Goal: Use online tool/utility: Utilize a website feature to perform a specific function

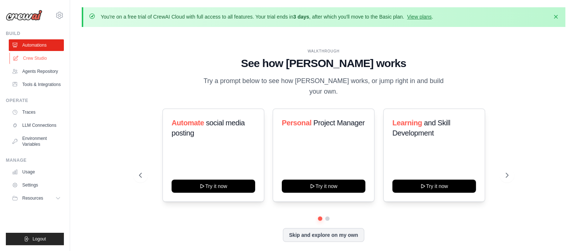
click at [31, 59] on link "Crew Studio" at bounding box center [36, 59] width 55 height 12
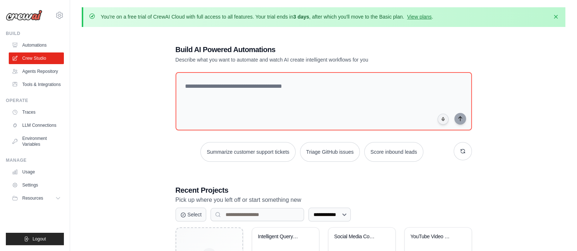
drag, startPoint x: 265, startPoint y: 19, endPoint x: 306, endPoint y: 17, distance: 41.3
click at [306, 17] on p "You're on a free trial of CrewAI Cloud with full access to all features. Your t…" at bounding box center [267, 16] width 332 height 7
drag, startPoint x: 320, startPoint y: 17, endPoint x: 396, endPoint y: 16, distance: 75.9
click at [396, 16] on p "You're on a free trial of CrewAI Cloud with full access to all features. Your t…" at bounding box center [267, 16] width 332 height 7
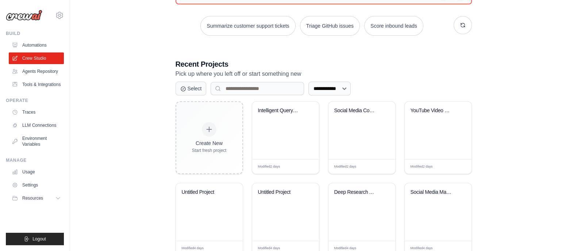
scroll to position [127, 0]
click at [275, 118] on div "Intelligent Query Router" at bounding box center [285, 115] width 55 height 17
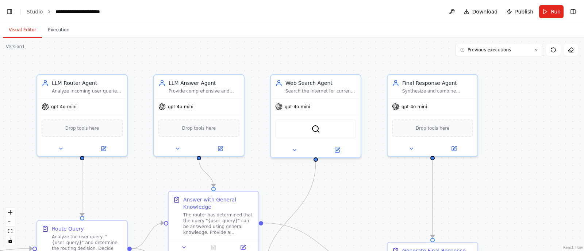
scroll to position [13456, 0]
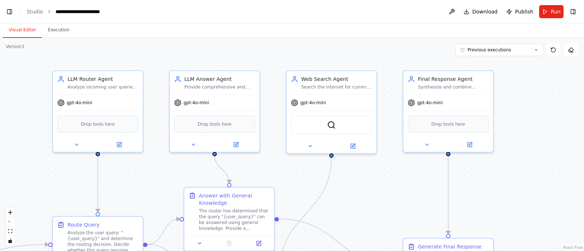
drag, startPoint x: 480, startPoint y: 205, endPoint x: 496, endPoint y: 197, distance: 17.8
click at [496, 197] on div ".deletable-edge-delete-btn { width: 20px; height: 20px; border: 0px solid #ffff…" at bounding box center [292, 144] width 584 height 213
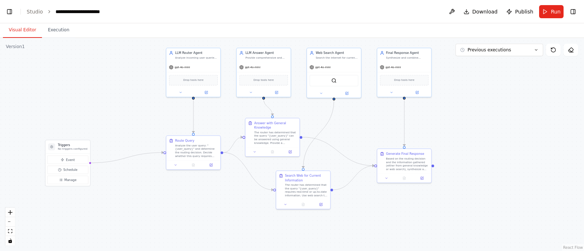
drag, startPoint x: 411, startPoint y: 190, endPoint x: 445, endPoint y: 137, distance: 63.3
click at [445, 137] on div ".deletable-edge-delete-btn { width: 20px; height: 20px; border: 0px solid #ffff…" at bounding box center [292, 144] width 584 height 213
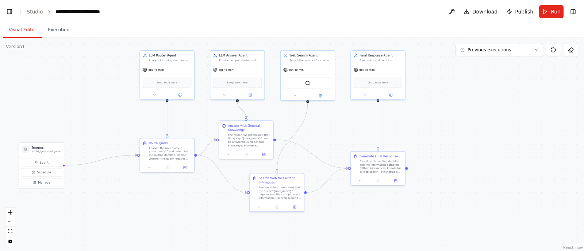
drag, startPoint x: 167, startPoint y: 198, endPoint x: 140, endPoint y: 201, distance: 26.5
click at [140, 201] on div ".deletable-edge-delete-btn { width: 20px; height: 20px; border: 0px solid #ffff…" at bounding box center [292, 144] width 584 height 213
